Goal: Transaction & Acquisition: Purchase product/service

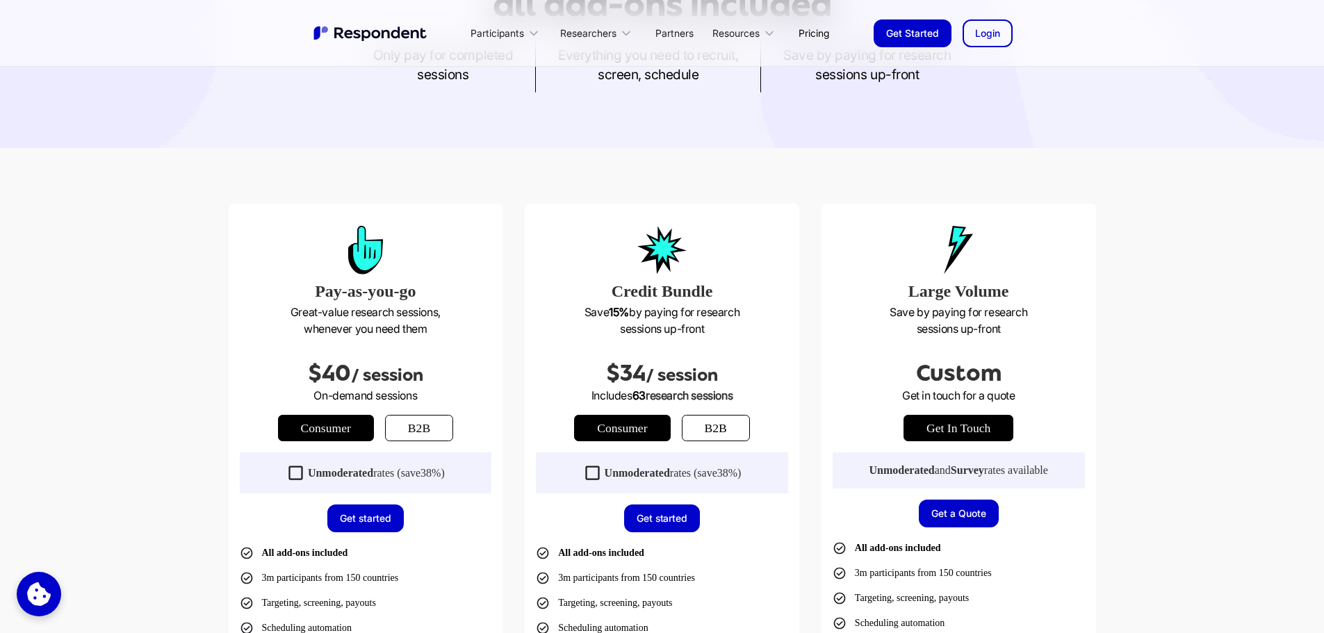
scroll to position [278, 0]
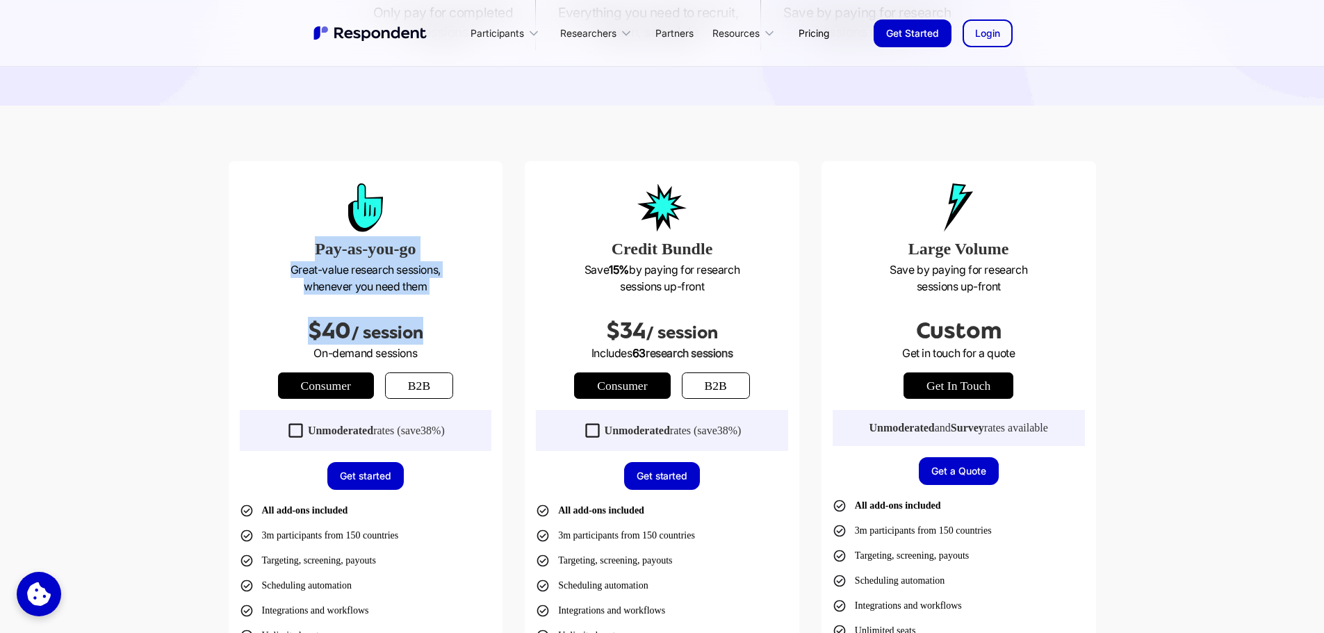
drag, startPoint x: 456, startPoint y: 298, endPoint x: 250, endPoint y: 250, distance: 212.1
click at [250, 250] on div "Pay-as-you-go Great-value research sessions, whenever you need them $40 / sessi…" at bounding box center [366, 487] width 275 height 652
click at [492, 311] on div "Pay-as-you-go Great-value research sessions, whenever you need them $40 / sessi…" at bounding box center [366, 487] width 275 height 652
drag, startPoint x: 469, startPoint y: 286, endPoint x: 324, endPoint y: 252, distance: 149.2
click at [324, 252] on div "Pay-as-you-go Great-value research sessions, whenever you need them $40 / sessi…" at bounding box center [366, 487] width 275 height 652
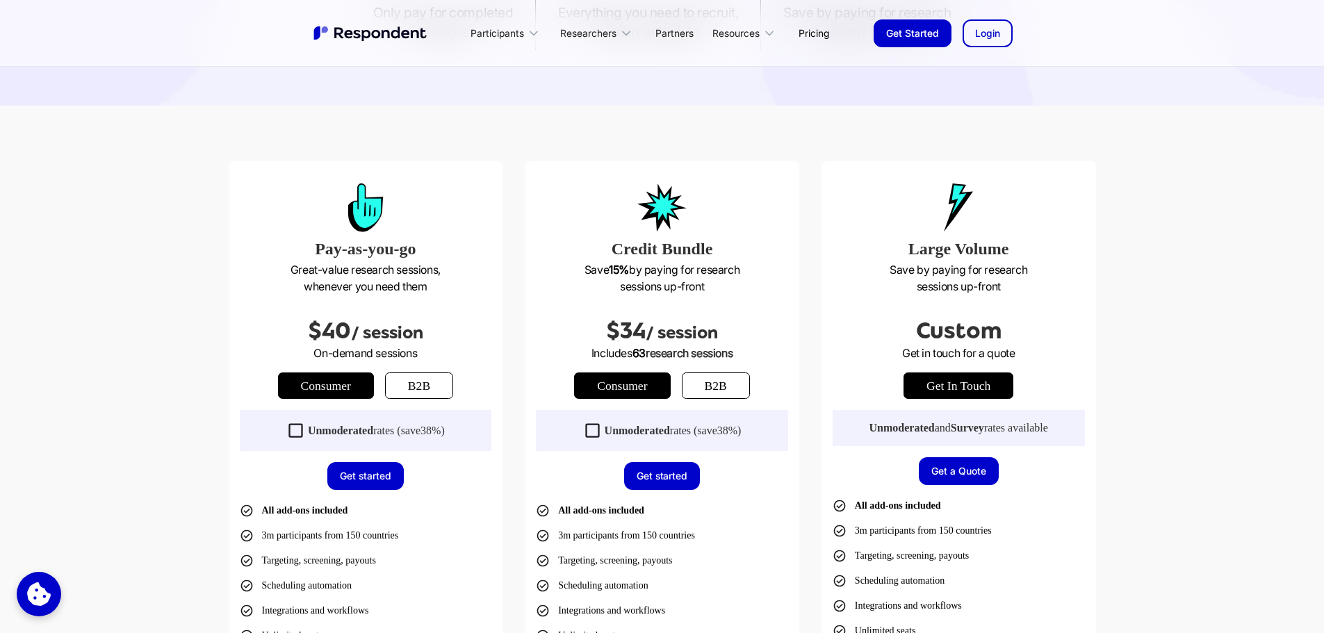
click at [429, 307] on div "$40 / session" at bounding box center [366, 320] width 252 height 50
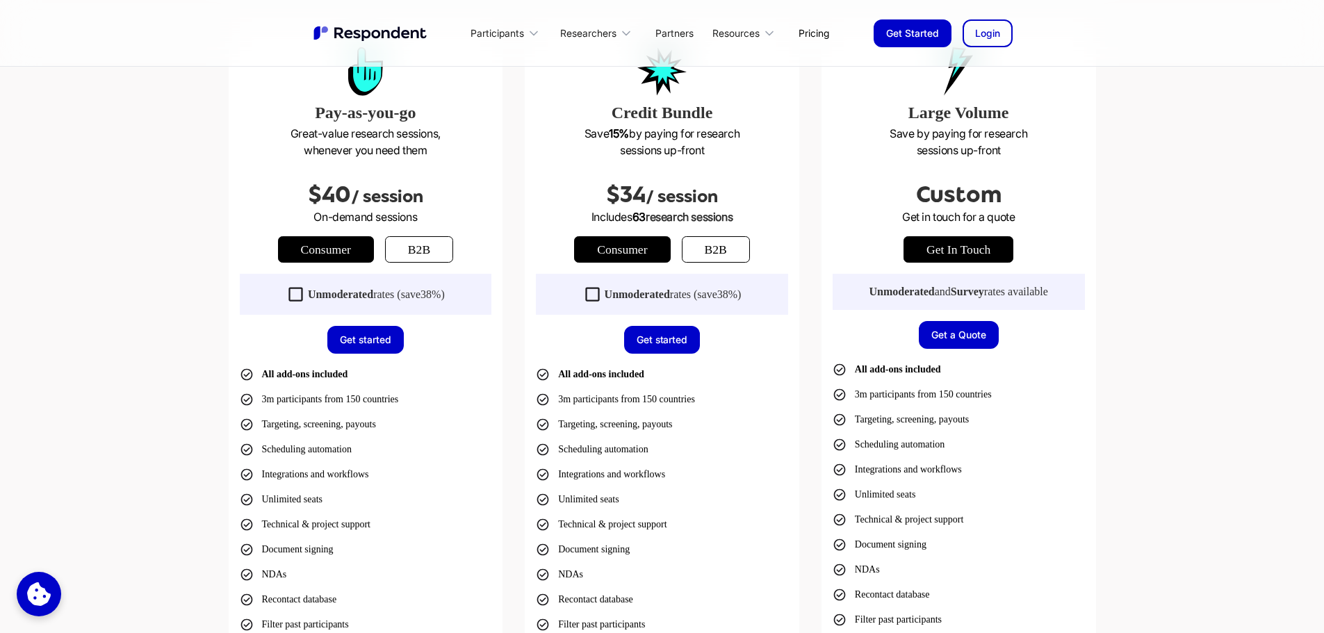
scroll to position [417, 0]
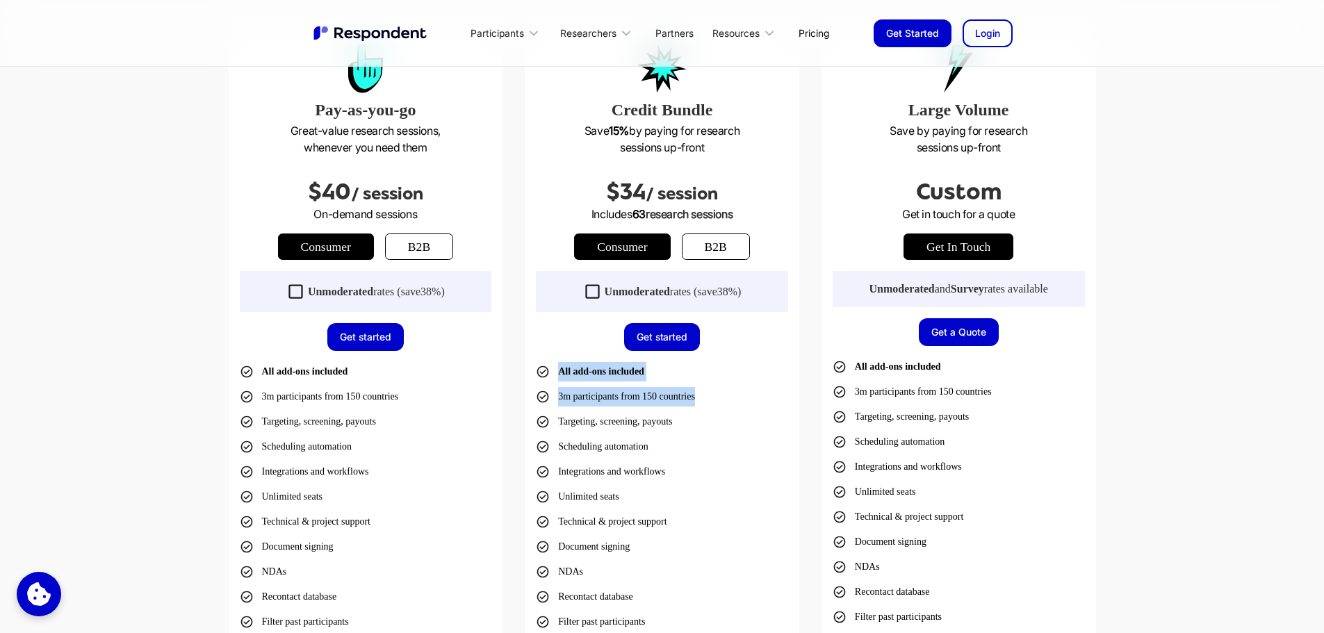
drag, startPoint x: 728, startPoint y: 398, endPoint x: 542, endPoint y: 371, distance: 187.6
click at [542, 371] on ul "All add-ons included 3m participants from 150 countries Targeting, screening, p…" at bounding box center [662, 497] width 252 height 270
click at [729, 448] on ul "All add-ons included 3m participants from 150 countries Targeting, screening, p…" at bounding box center [662, 497] width 252 height 270
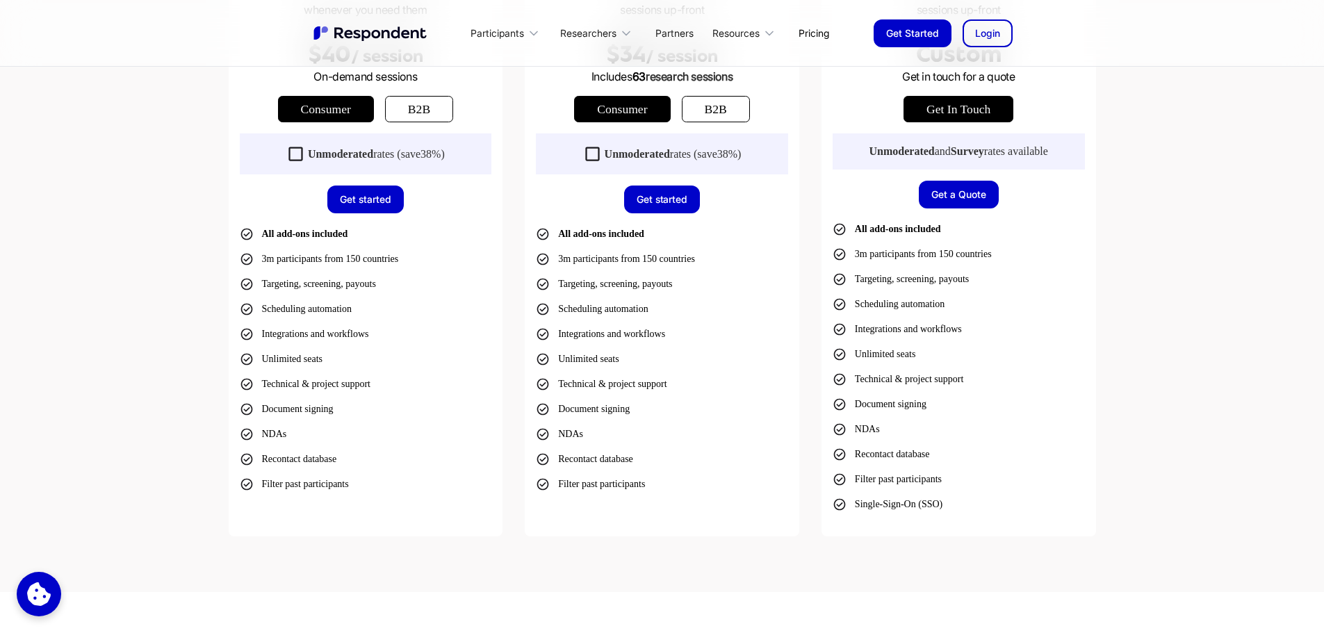
scroll to position [556, 0]
